Goal: Use online tool/utility: Use online tool/utility

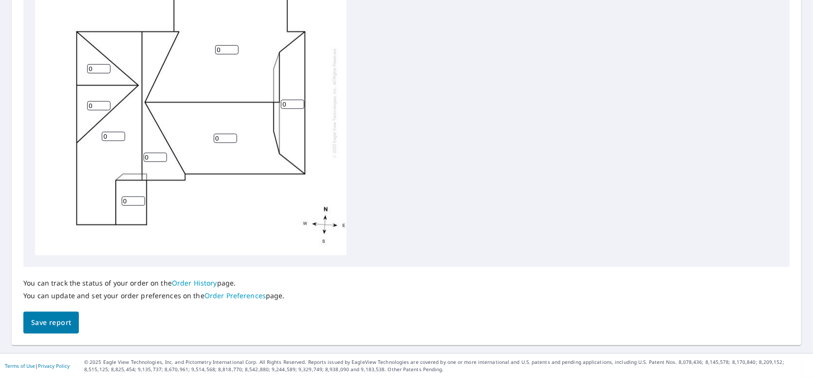
scroll to position [344, 0]
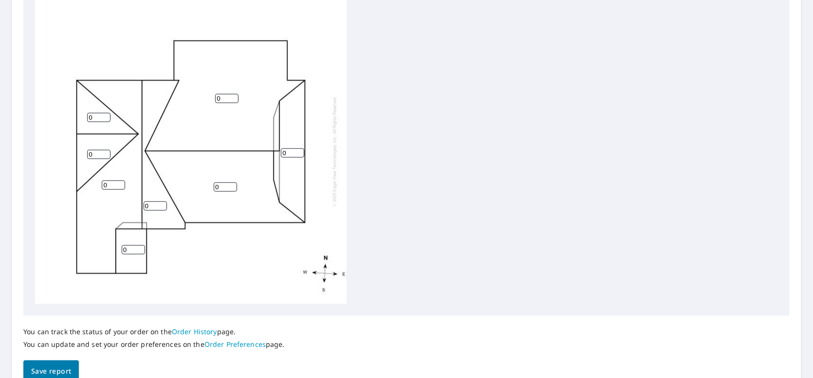
click at [225, 98] on input "0" at bounding box center [226, 98] width 23 height 9
click at [89, 111] on input "0" at bounding box center [98, 115] width 23 height 9
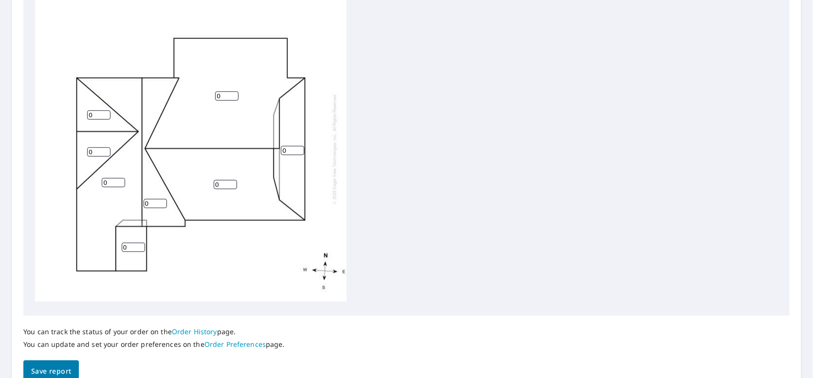
click at [89, 111] on input "0" at bounding box center [98, 115] width 23 height 9
type input "8"
click at [95, 148] on input "0" at bounding box center [98, 152] width 23 height 9
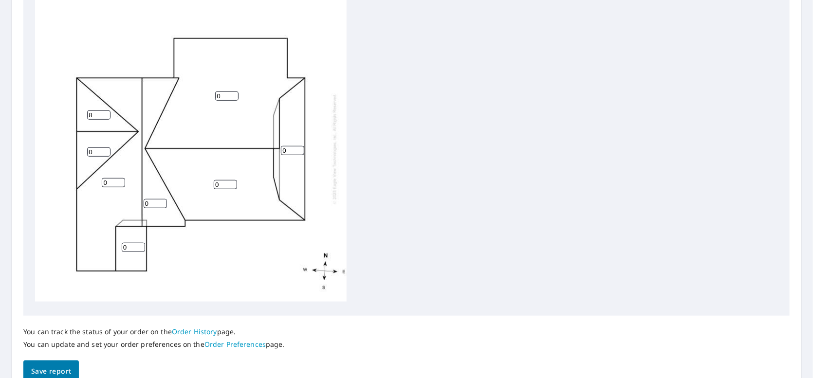
click at [95, 148] on input "0" at bounding box center [98, 152] width 23 height 9
type input "8"
click at [109, 178] on input "0" at bounding box center [113, 182] width 23 height 9
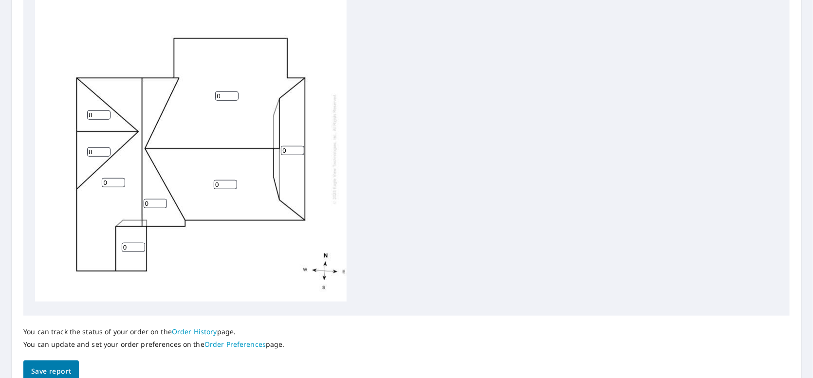
click at [109, 178] on input "0" at bounding box center [113, 182] width 23 height 9
click at [128, 243] on input "0" at bounding box center [133, 247] width 23 height 9
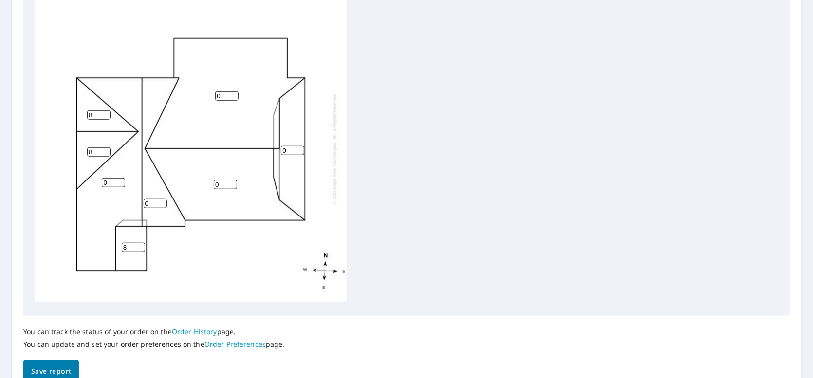
type input "8"
click at [110, 178] on input "0" at bounding box center [113, 182] width 23 height 9
click at [106, 178] on input "09" at bounding box center [113, 182] width 23 height 9
click at [104, 178] on input "9" at bounding box center [113, 182] width 23 height 9
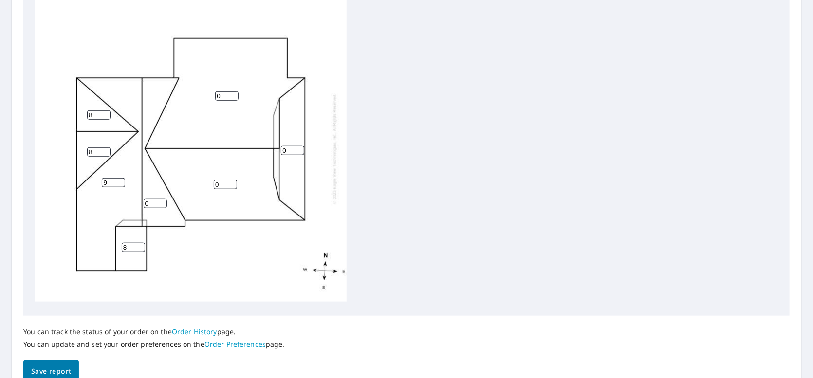
click at [104, 178] on input "9" at bounding box center [113, 182] width 23 height 9
type input "10"
click at [150, 199] on input "0" at bounding box center [155, 203] width 23 height 9
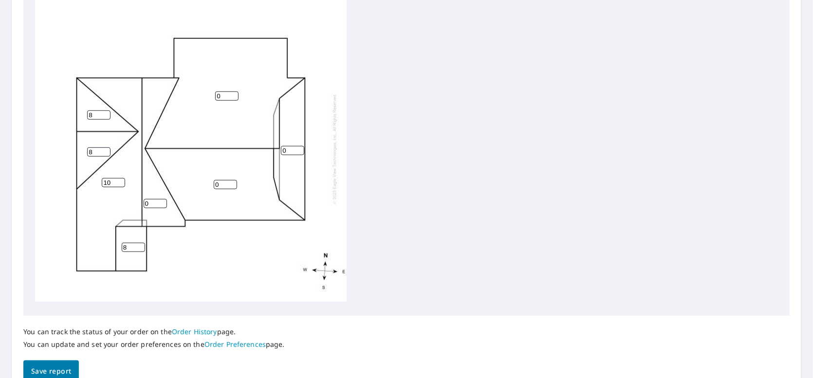
click at [150, 199] on input "0" at bounding box center [155, 203] width 23 height 9
type input "10"
click at [223, 180] on input "0" at bounding box center [225, 184] width 23 height 9
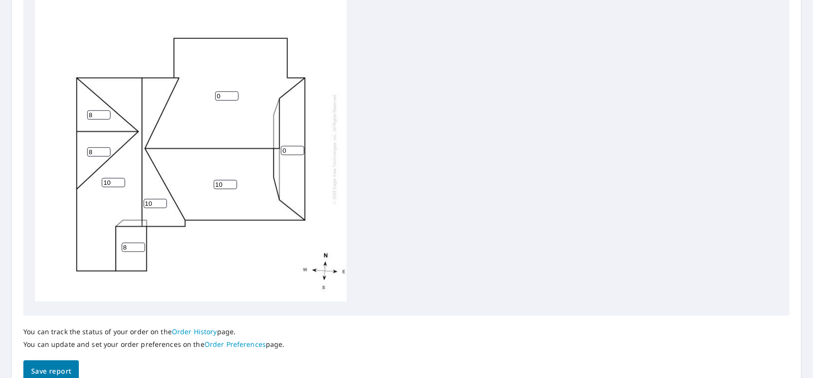
type input "10"
click at [221, 92] on input "0" at bounding box center [226, 96] width 23 height 9
type input "10"
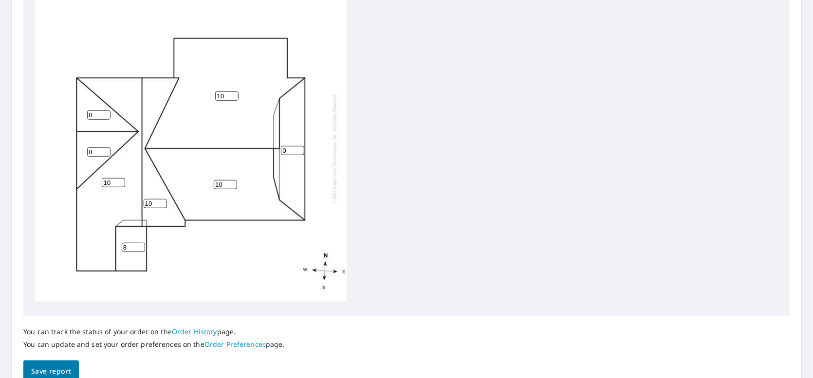
click at [287, 146] on input "0" at bounding box center [292, 150] width 23 height 9
type input "8"
click at [257, 244] on div "10 10 10 8 10 8 8 8" at bounding box center [191, 149] width 312 height 306
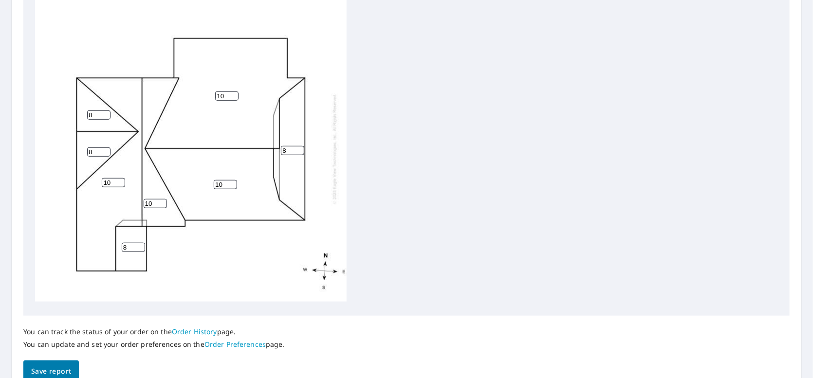
scroll to position [393, 0]
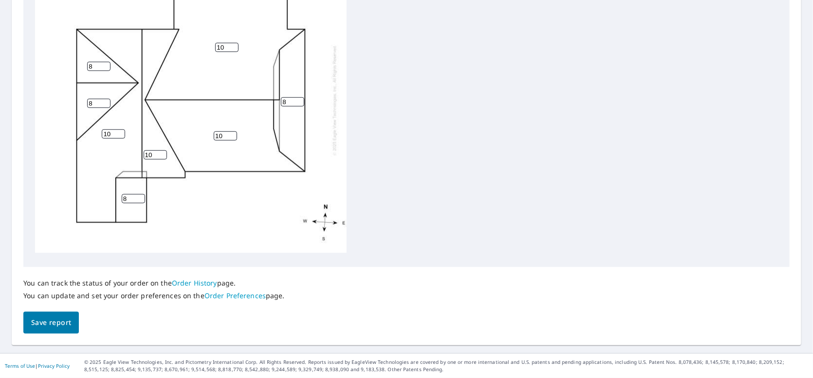
click at [65, 320] on span "Save report" at bounding box center [51, 323] width 40 height 12
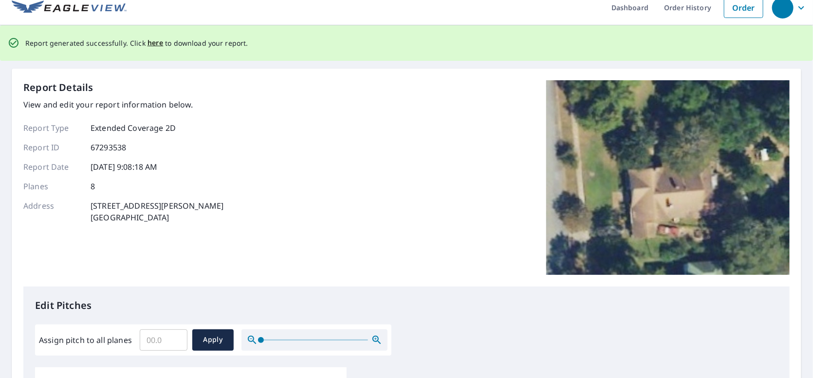
scroll to position [0, 0]
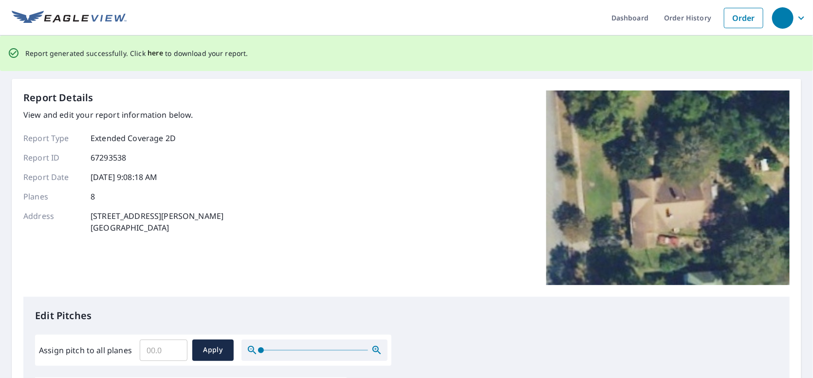
click at [148, 56] on span "here" at bounding box center [156, 53] width 16 height 12
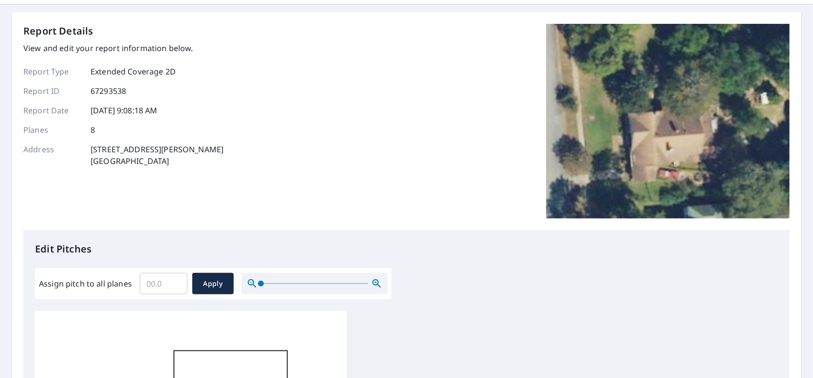
scroll to position [49, 0]
